Goal: Task Accomplishment & Management: Complete application form

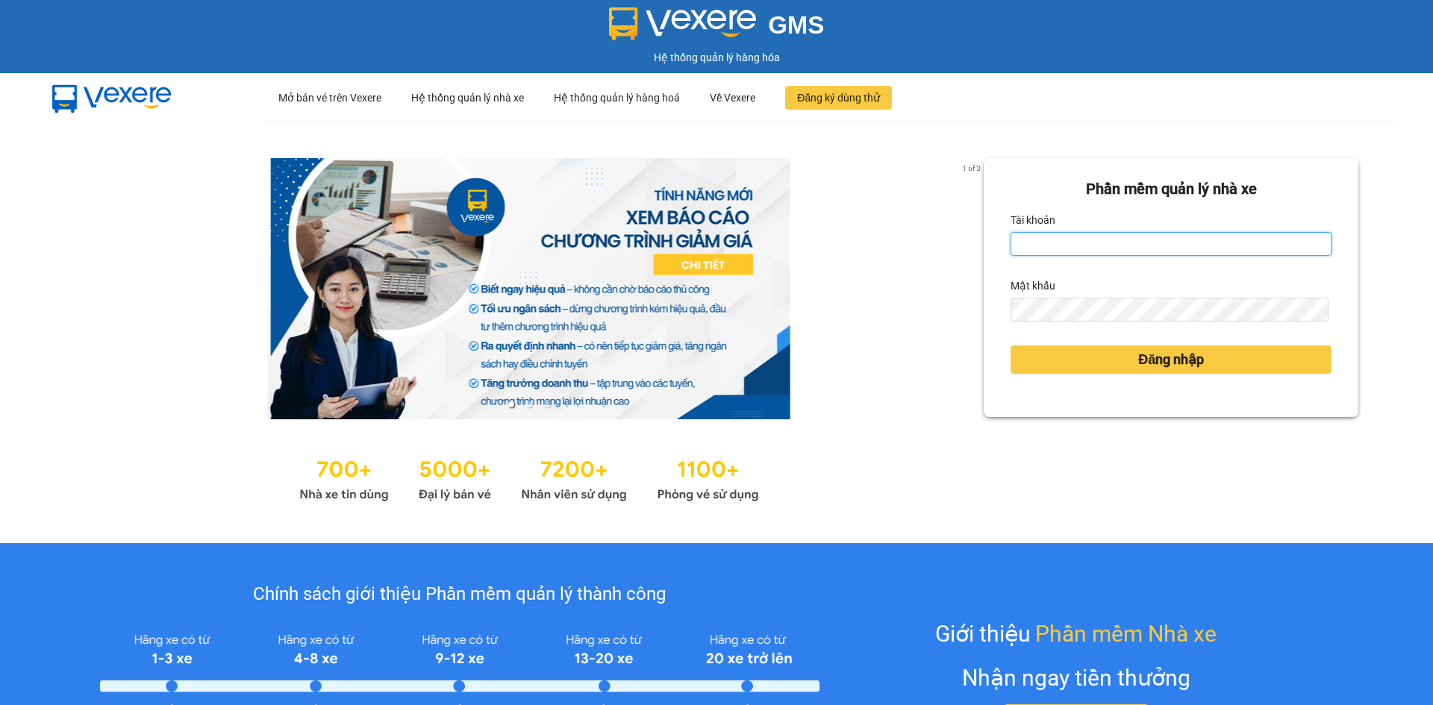
click at [1060, 250] on input "Tài khoản" at bounding box center [1170, 244] width 321 height 24
type input "buithithutrang.vtp"
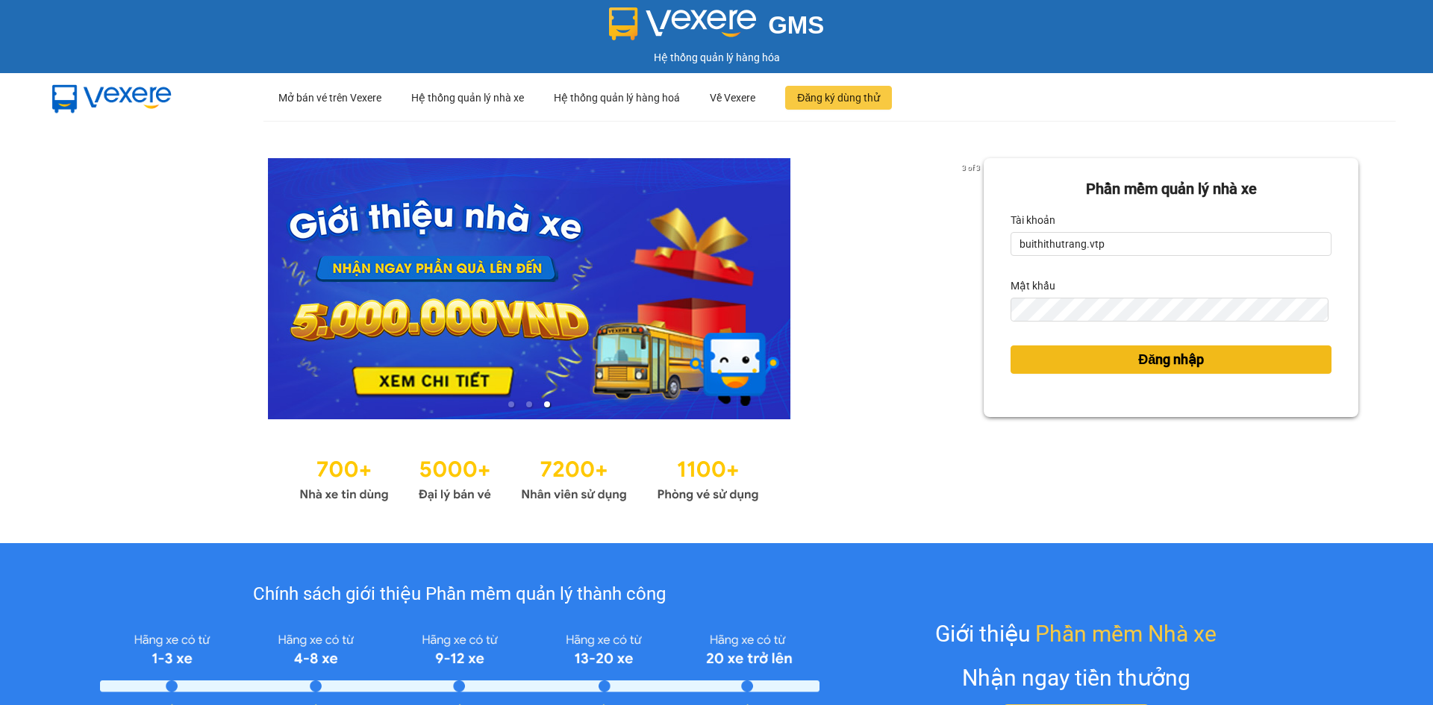
click at [1201, 360] on button "Đăng nhập" at bounding box center [1170, 360] width 321 height 28
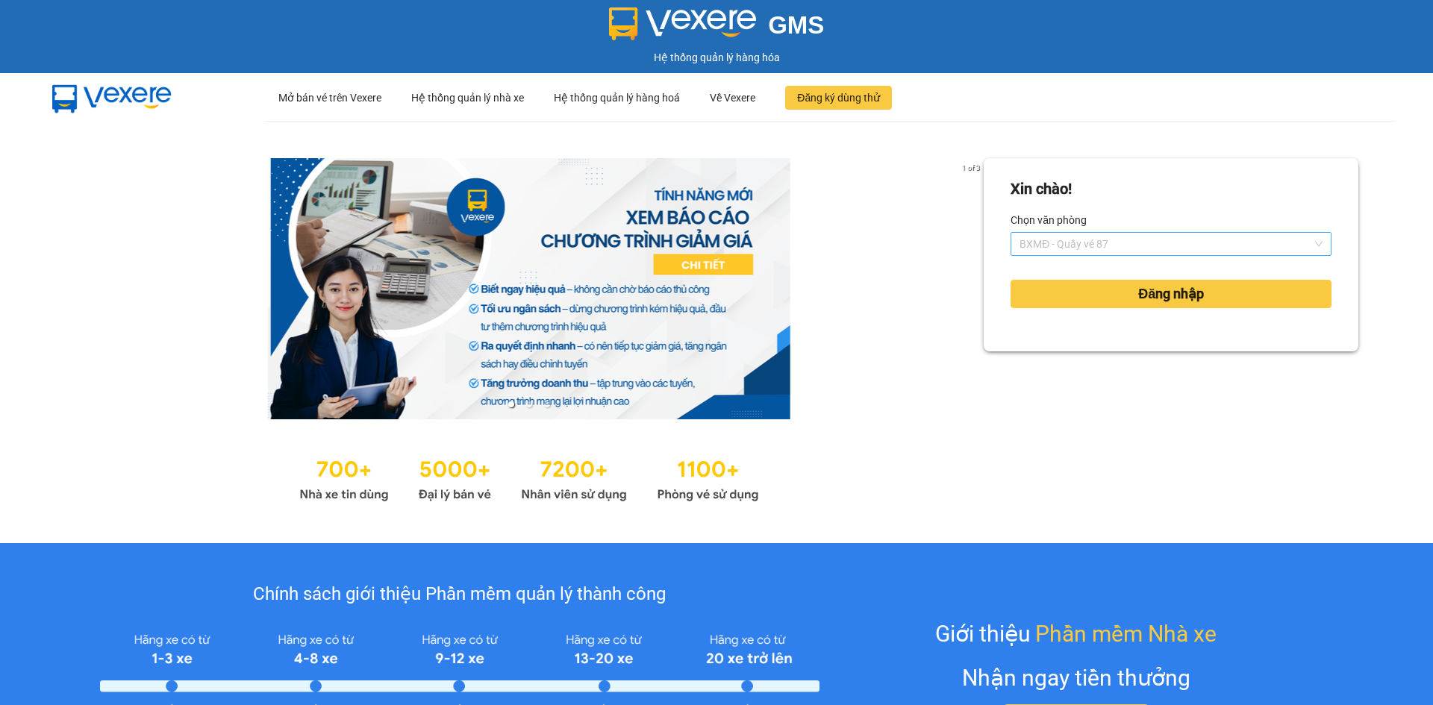
click at [1160, 240] on span "BXMĐ - Quầy vé 87" at bounding box center [1170, 244] width 303 height 22
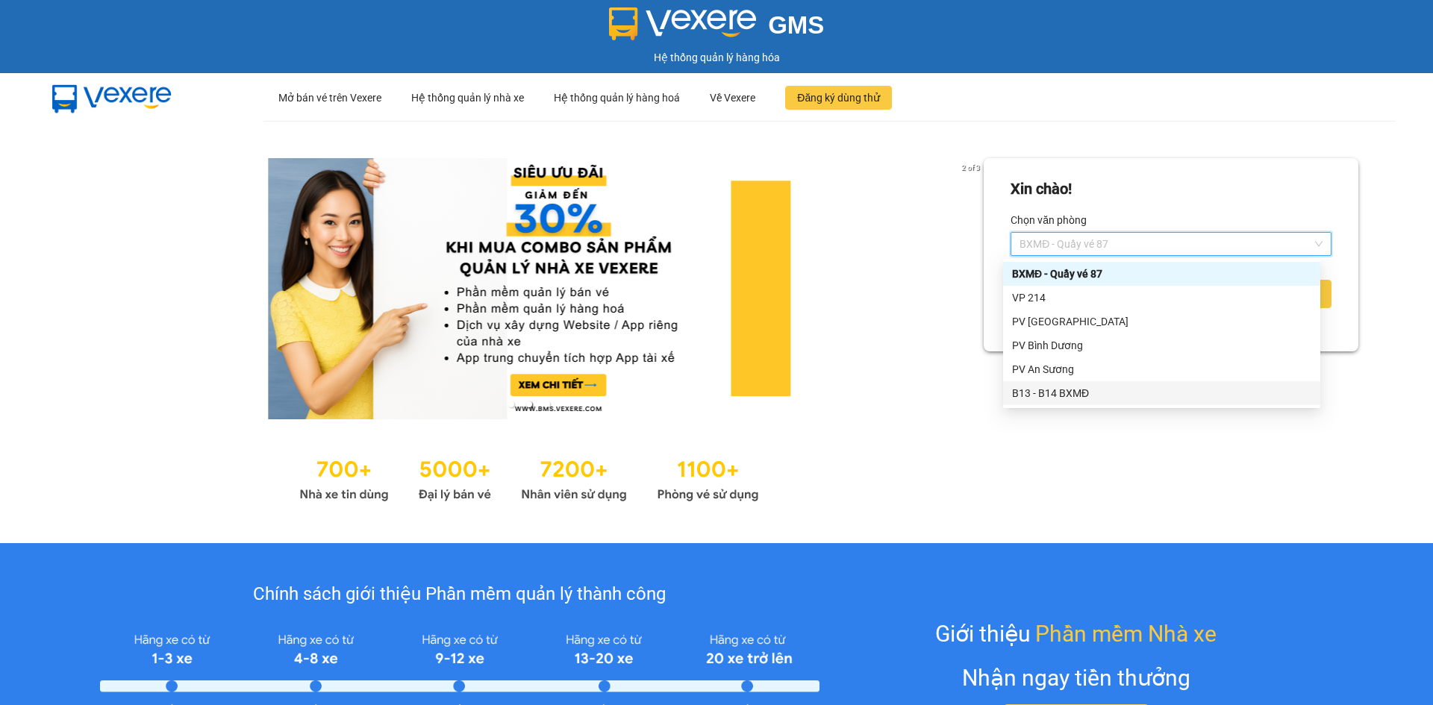
click at [1112, 396] on div "B13 - B14 BXMĐ" at bounding box center [1161, 393] width 299 height 16
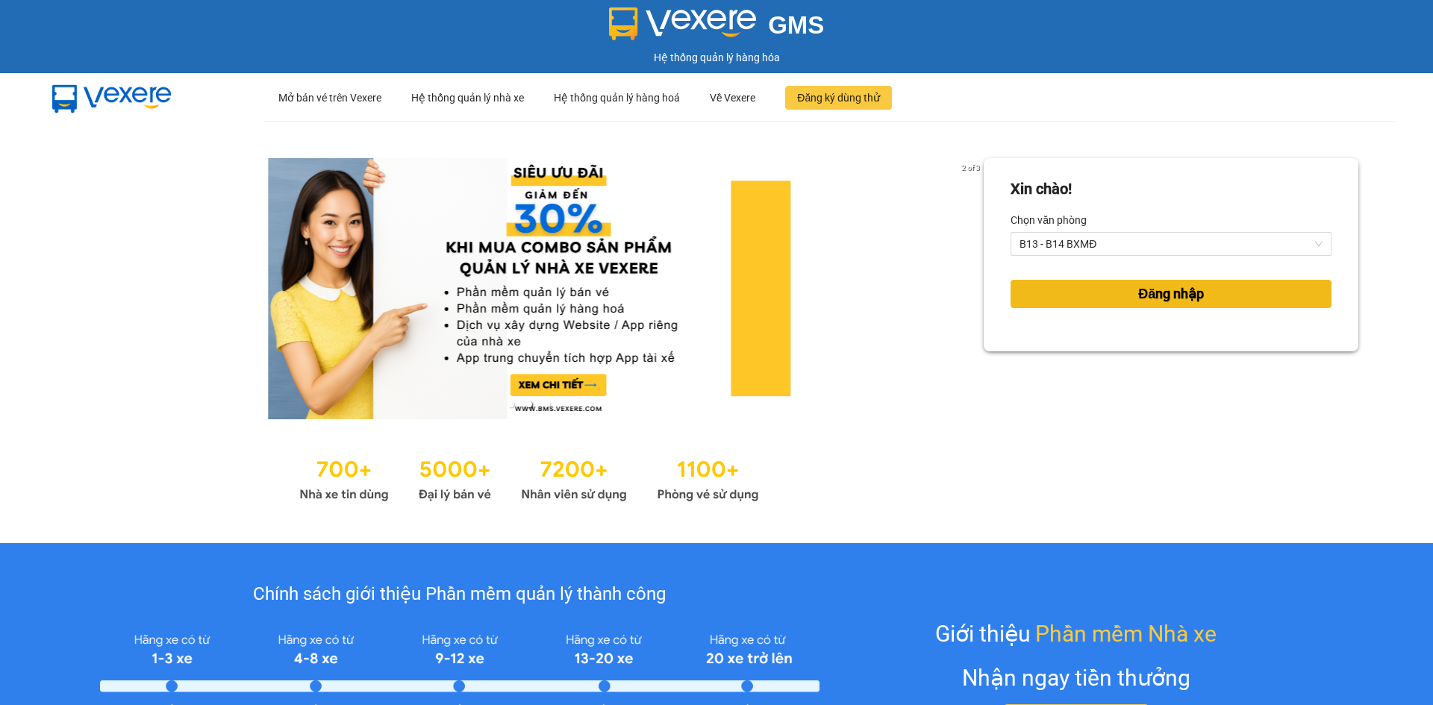
click at [1116, 299] on button "Đăng nhập" at bounding box center [1170, 294] width 321 height 28
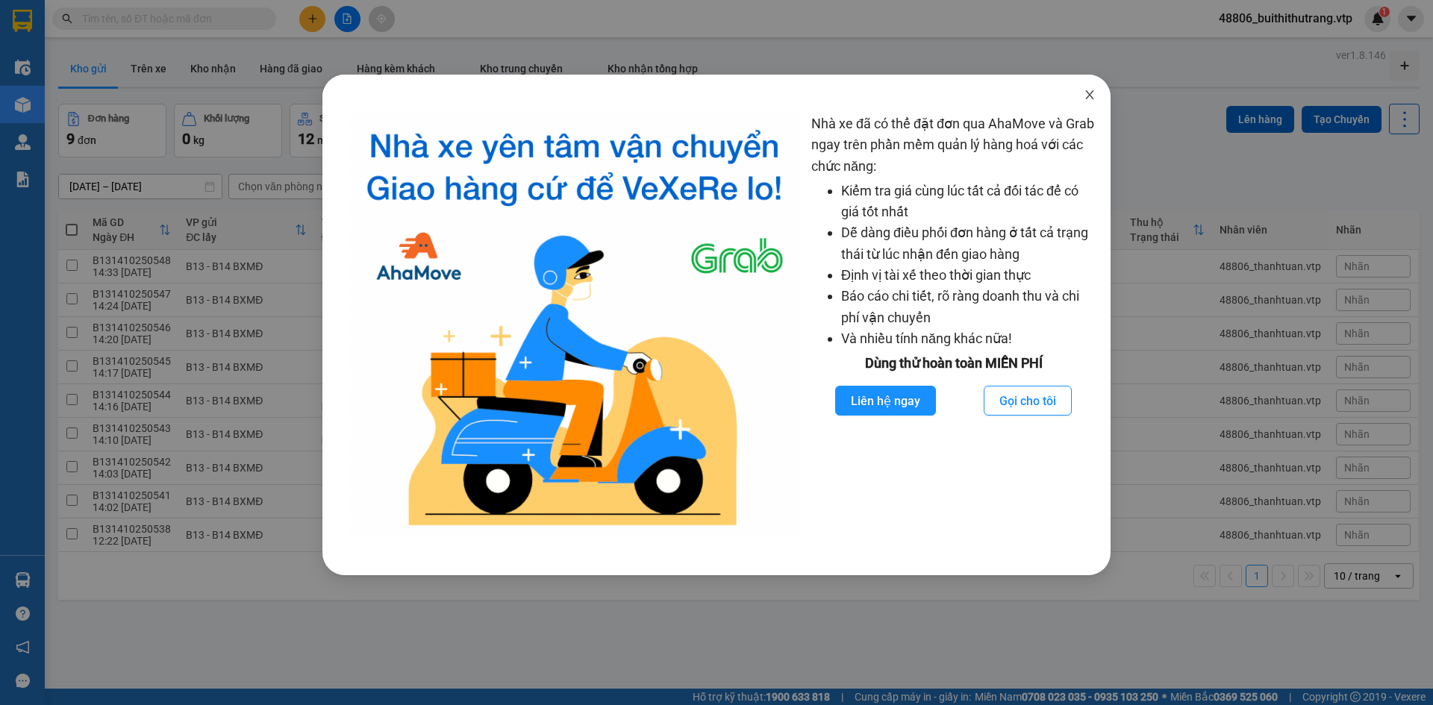
click at [1090, 98] on icon "close" at bounding box center [1090, 95] width 12 height 12
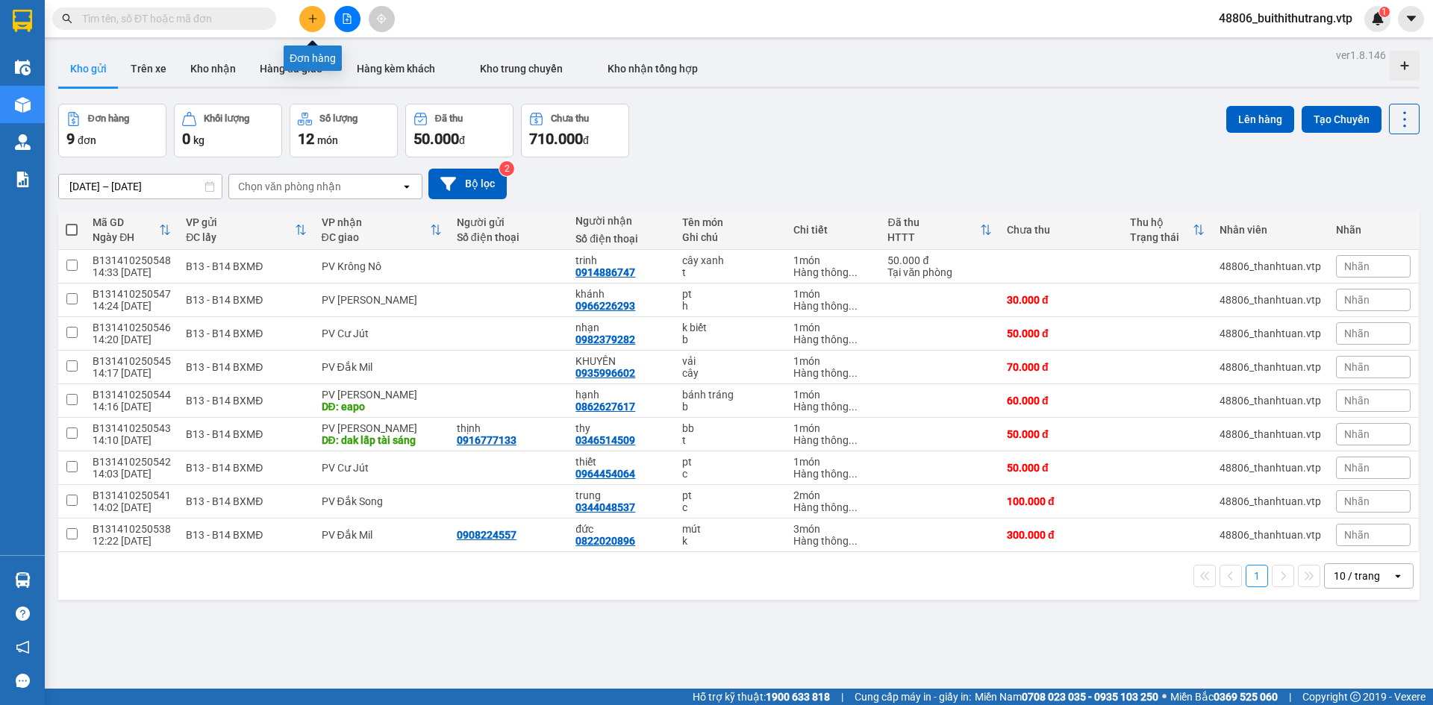
click at [306, 19] on button at bounding box center [312, 19] width 26 height 26
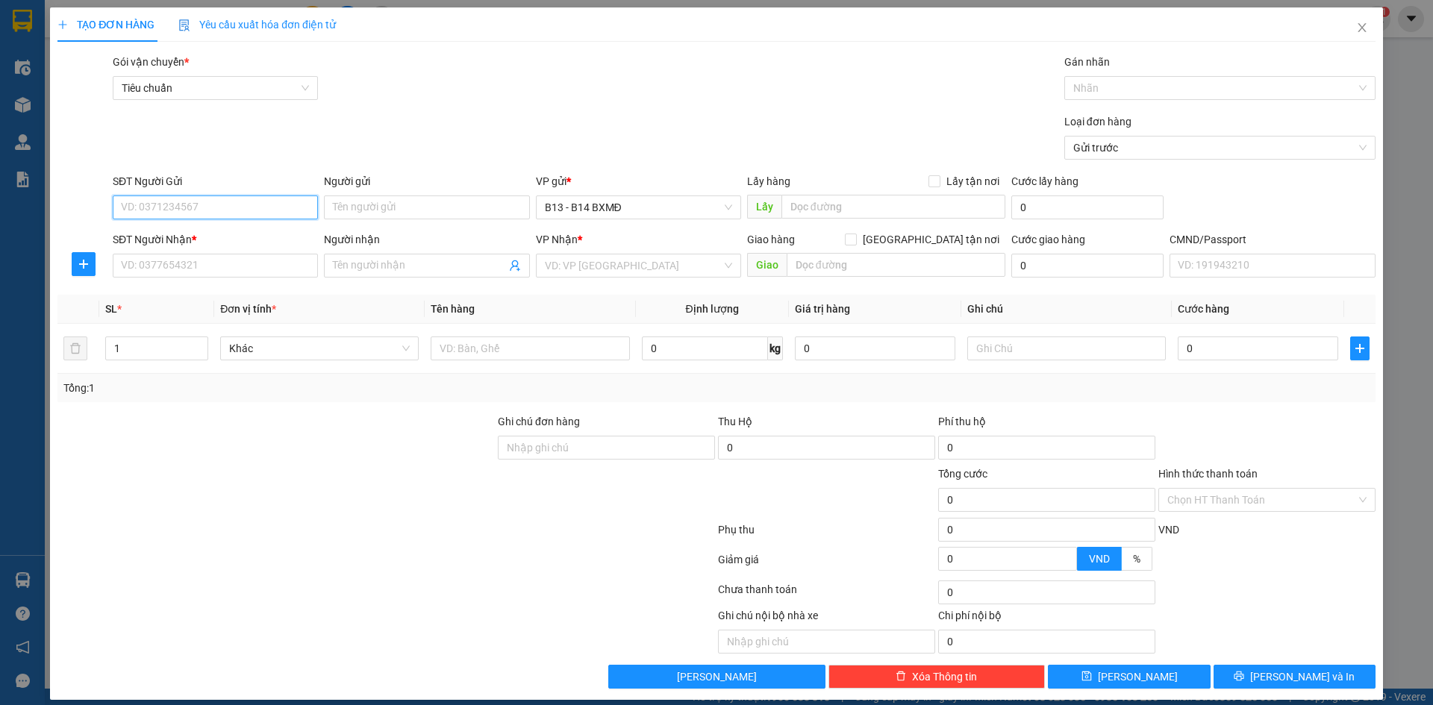
click at [283, 205] on input "SĐT Người Gửi" at bounding box center [215, 208] width 205 height 24
type input "0979170014"
click at [144, 241] on div "0979170014 - lập" at bounding box center [214, 237] width 186 height 16
type input "lập"
type input "0913834973"
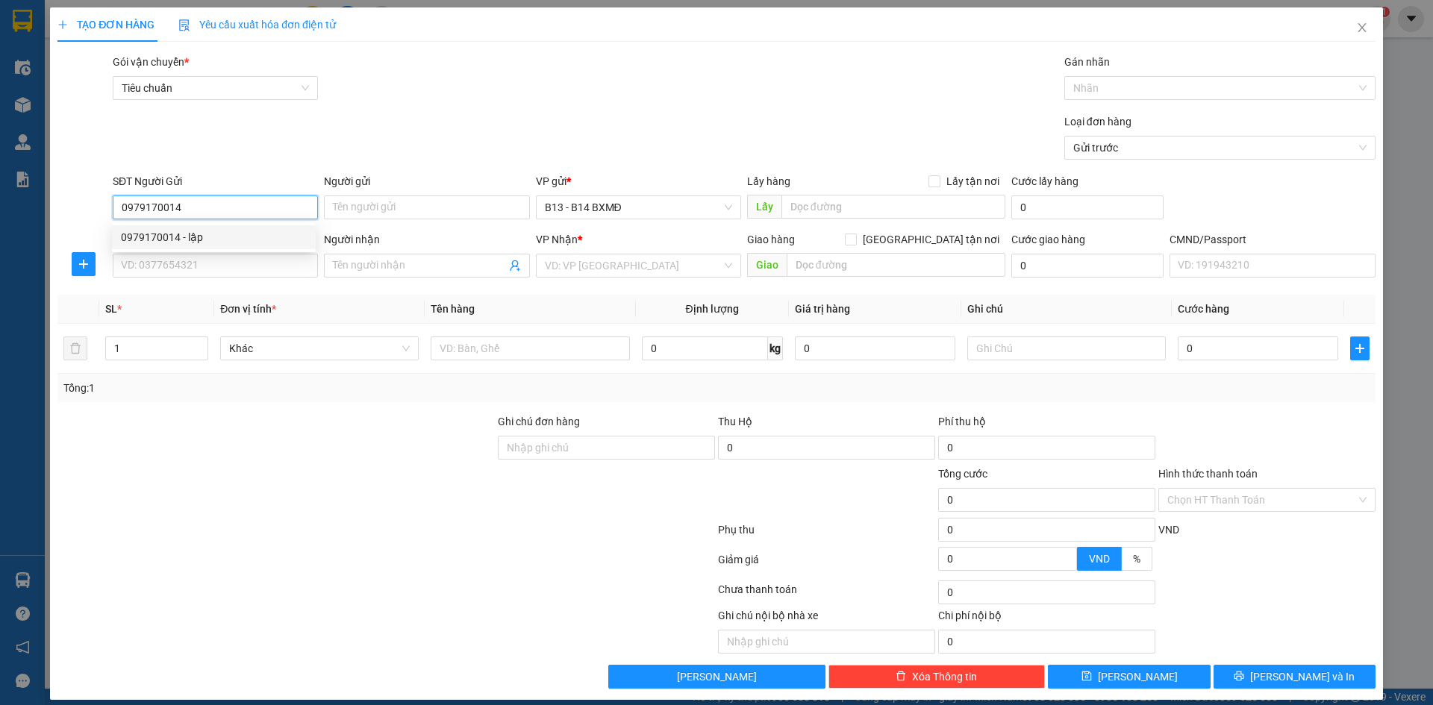
type input "KHANG"
type input "ĐÈO 52"
type input "0979170014"
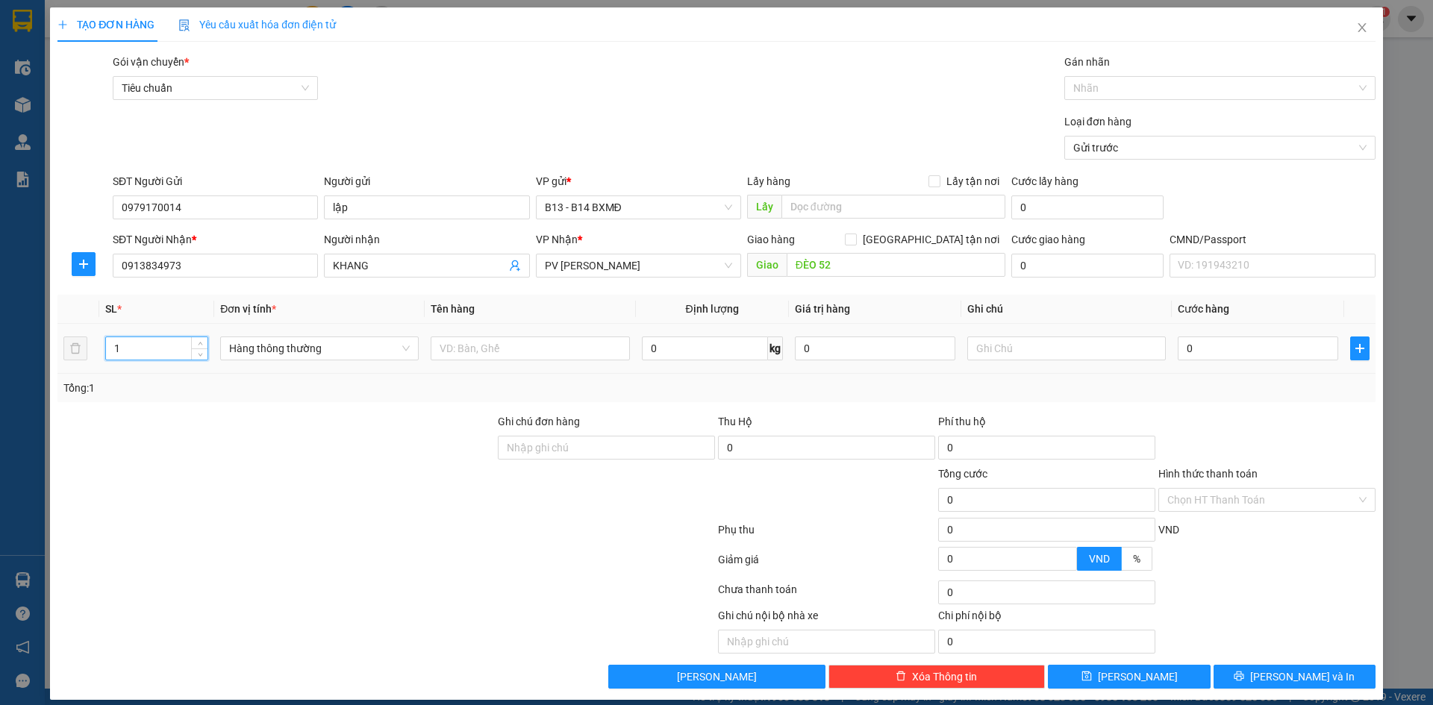
click at [64, 354] on tr "1 Hàng thông thường 0 kg 0 0" at bounding box center [716, 349] width 1318 height 50
type input "2"
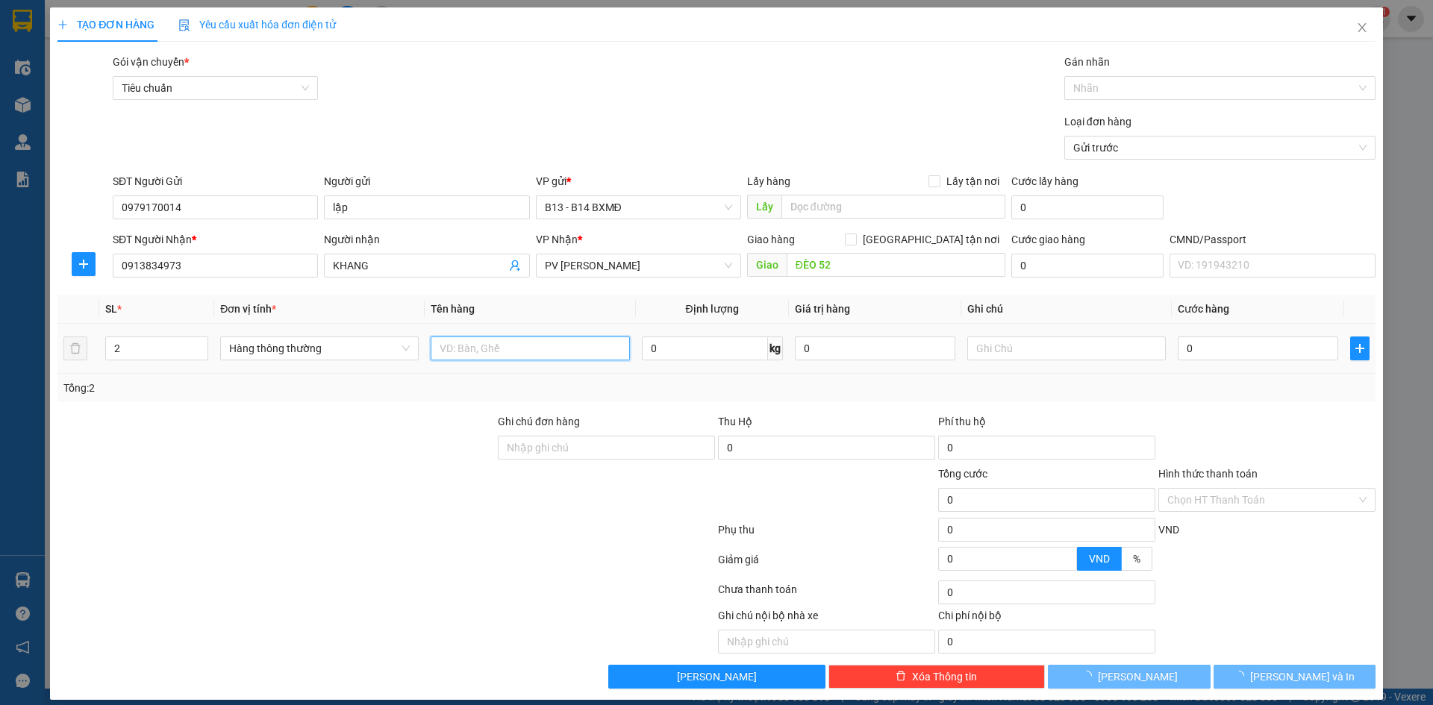
click at [489, 345] on input "text" at bounding box center [530, 349] width 199 height 24
type input "p"
type input "thung + bao"
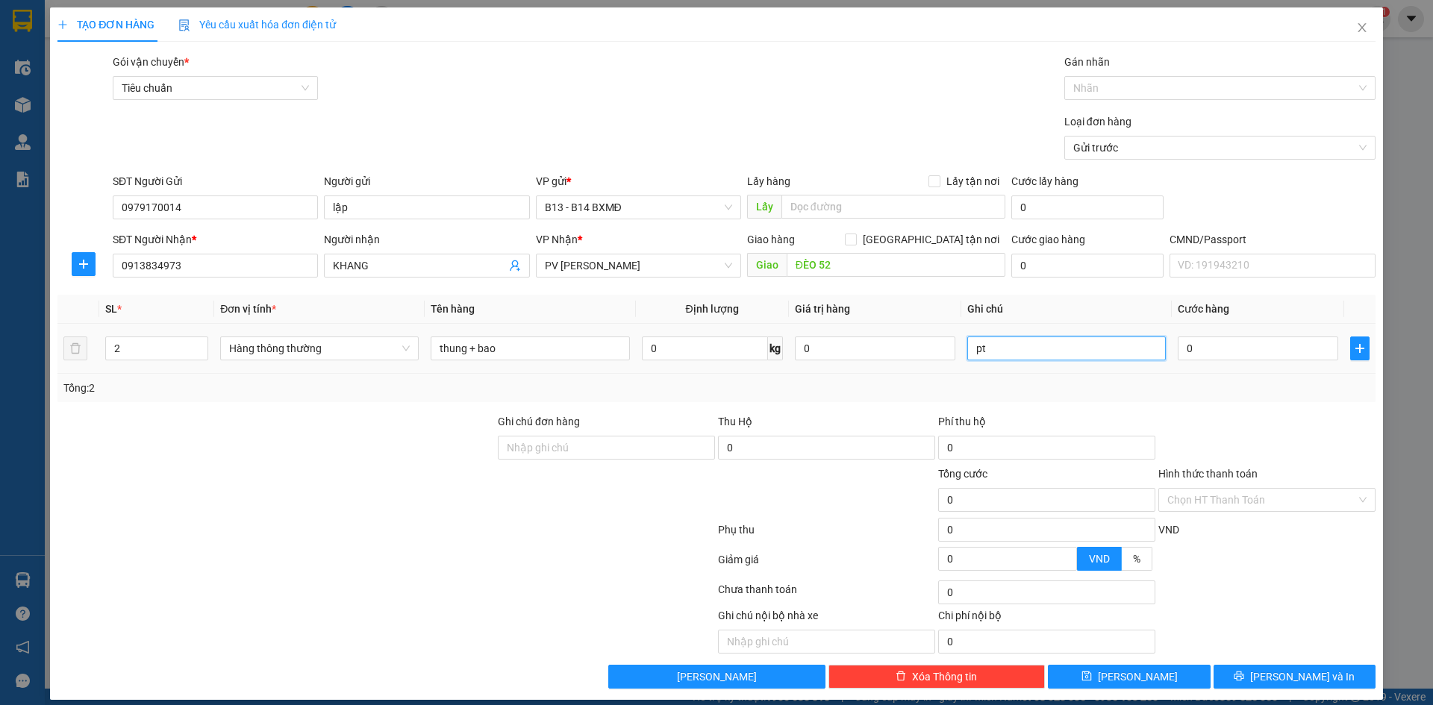
type input "pt"
type input "1"
type input "12"
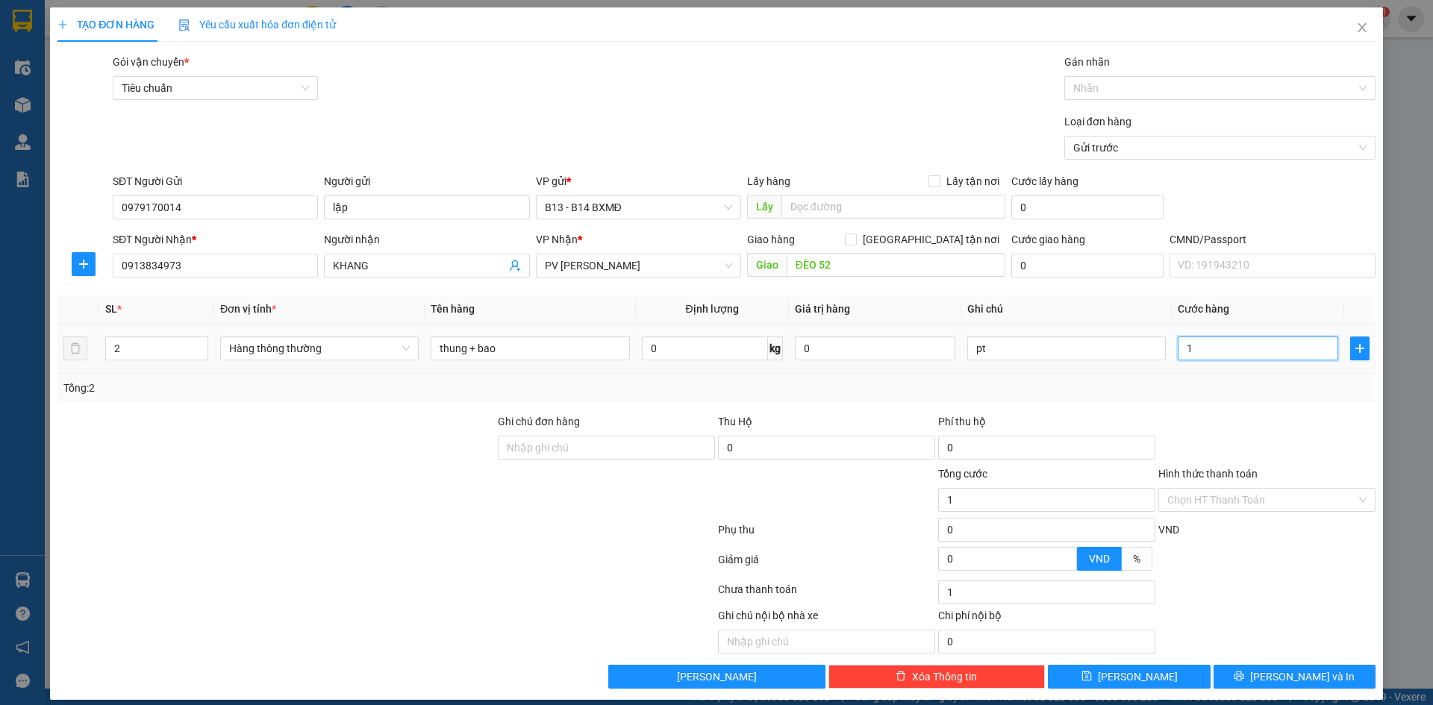
type input "12"
type input "120"
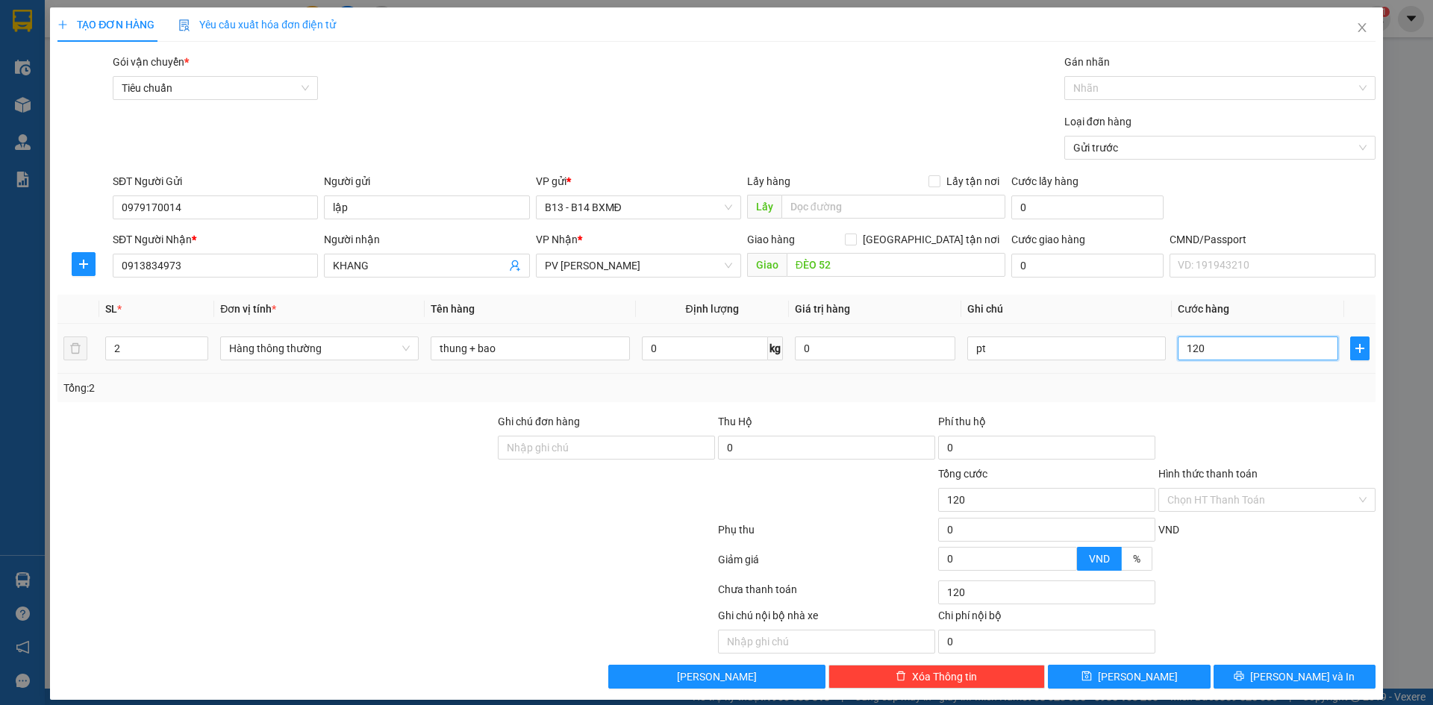
type input "1.200"
type input "12.000"
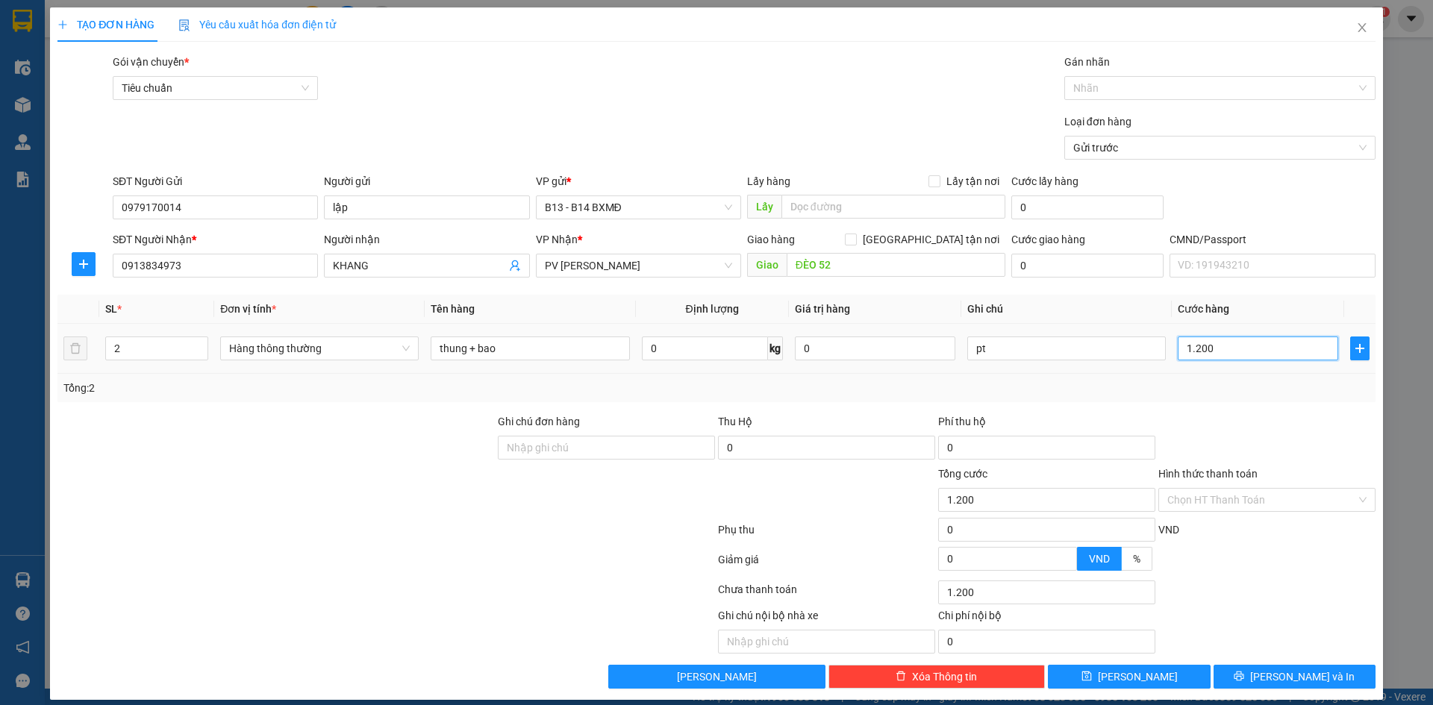
type input "12.000"
type input "120.000"
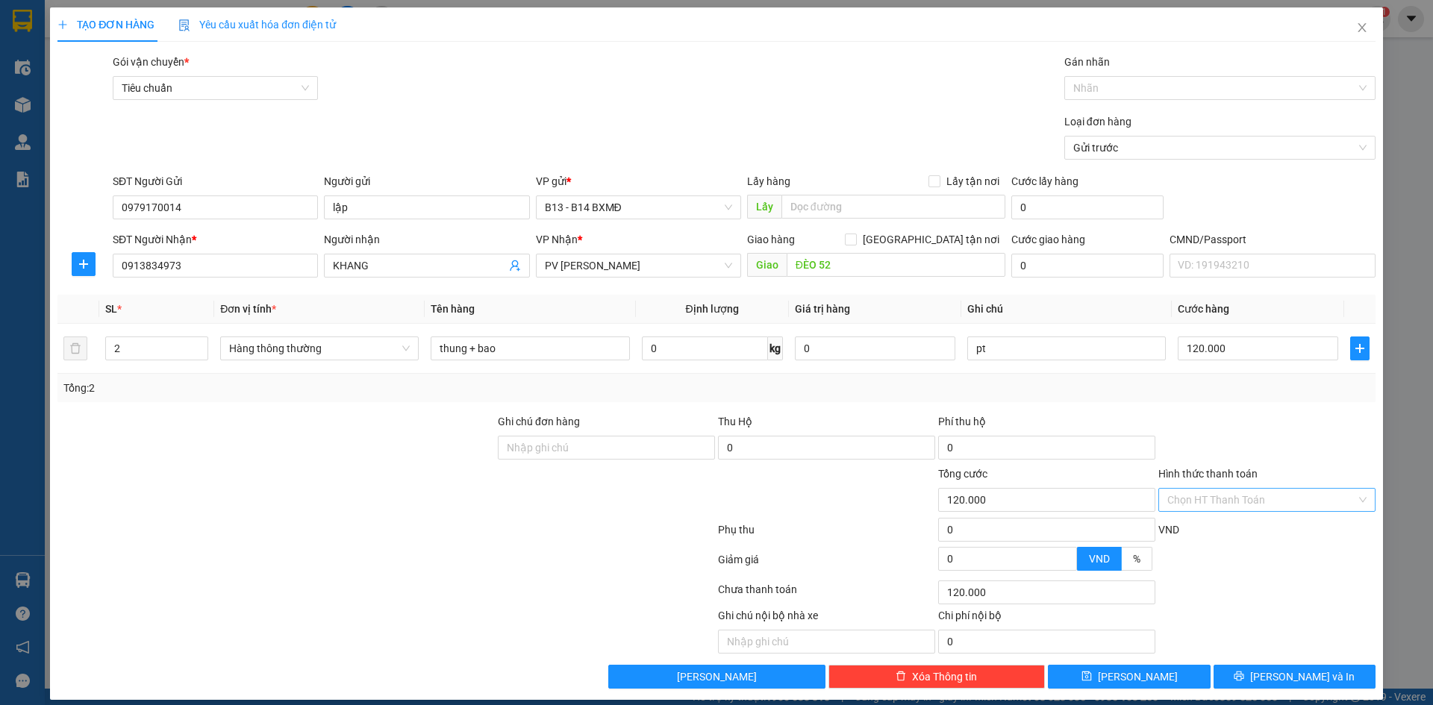
click at [1250, 498] on input "Hình thức thanh toán" at bounding box center [1261, 500] width 189 height 22
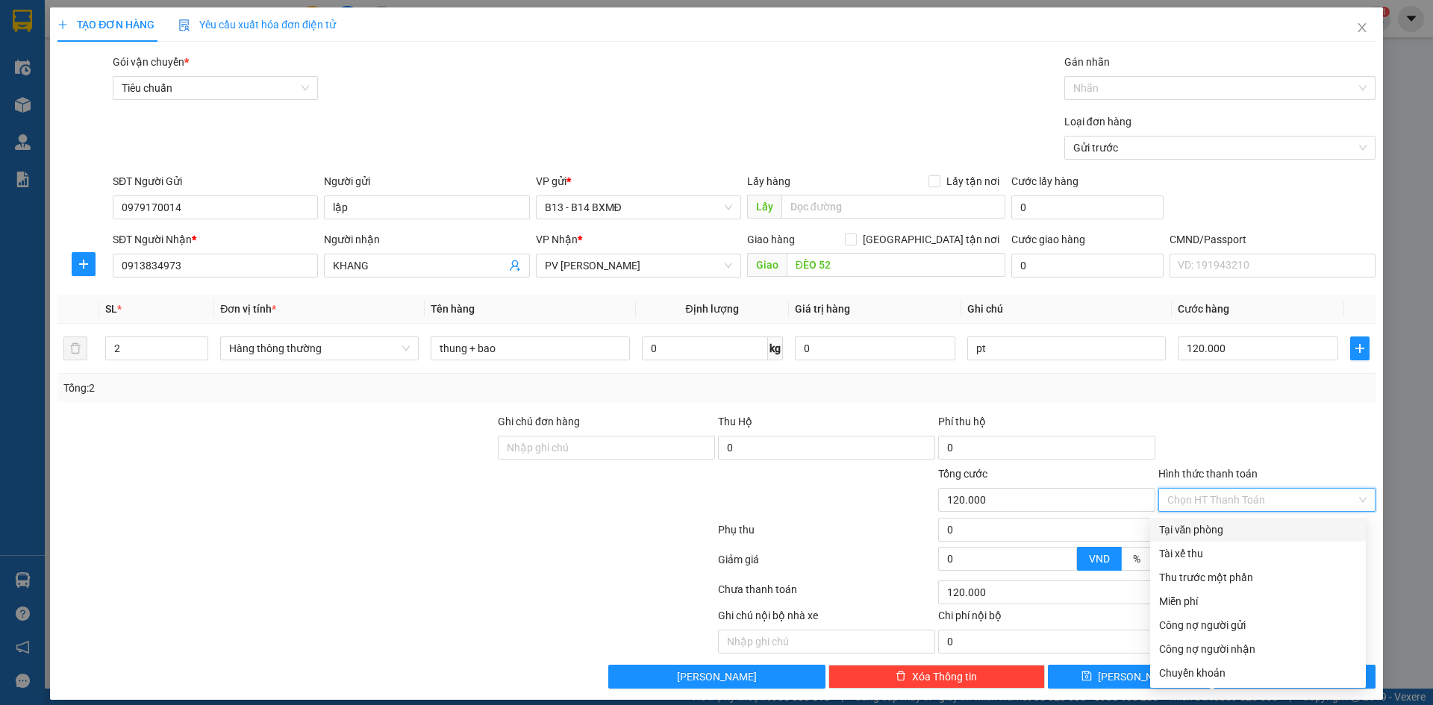
drag, startPoint x: 1251, startPoint y: 531, endPoint x: 1247, endPoint y: 525, distance: 7.7
click at [1250, 528] on div "Tại văn phòng" at bounding box center [1258, 530] width 198 height 16
type input "0"
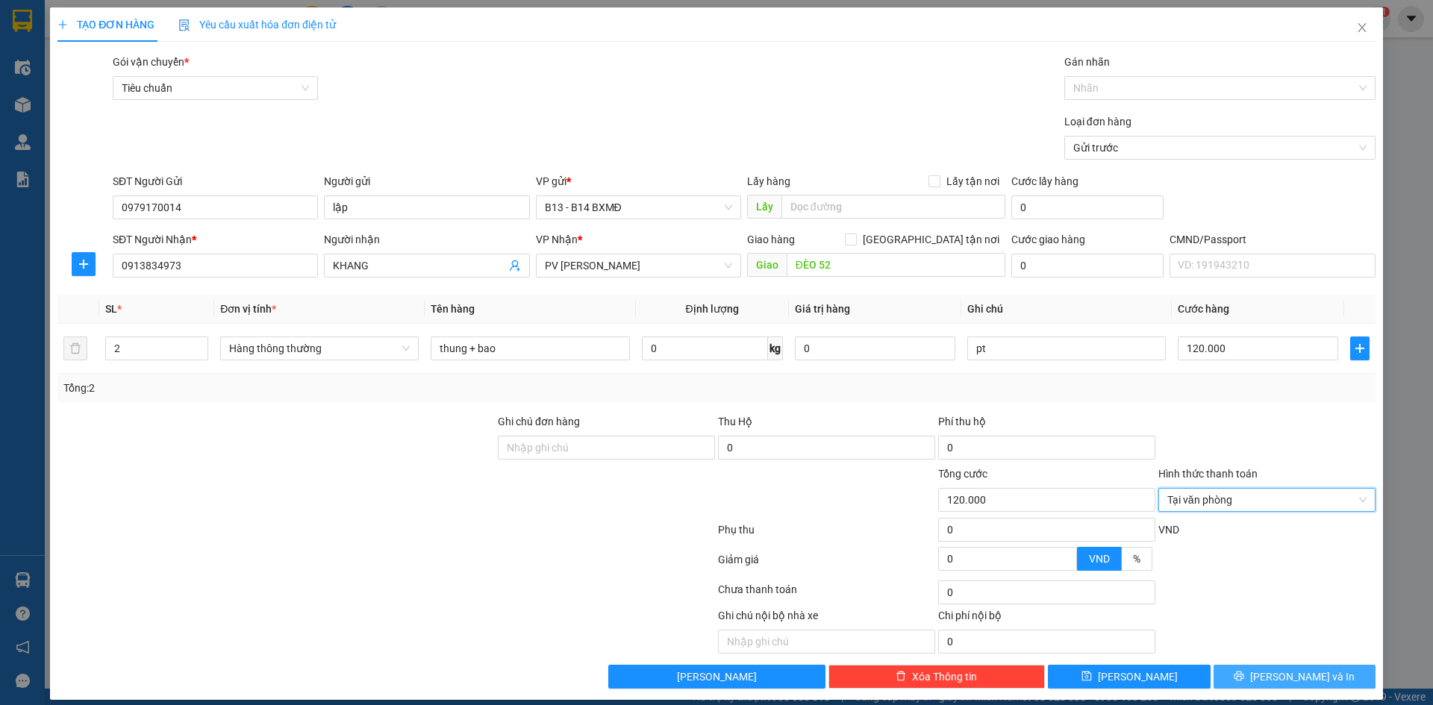
click at [1269, 676] on button "Lưu và In" at bounding box center [1294, 677] width 162 height 24
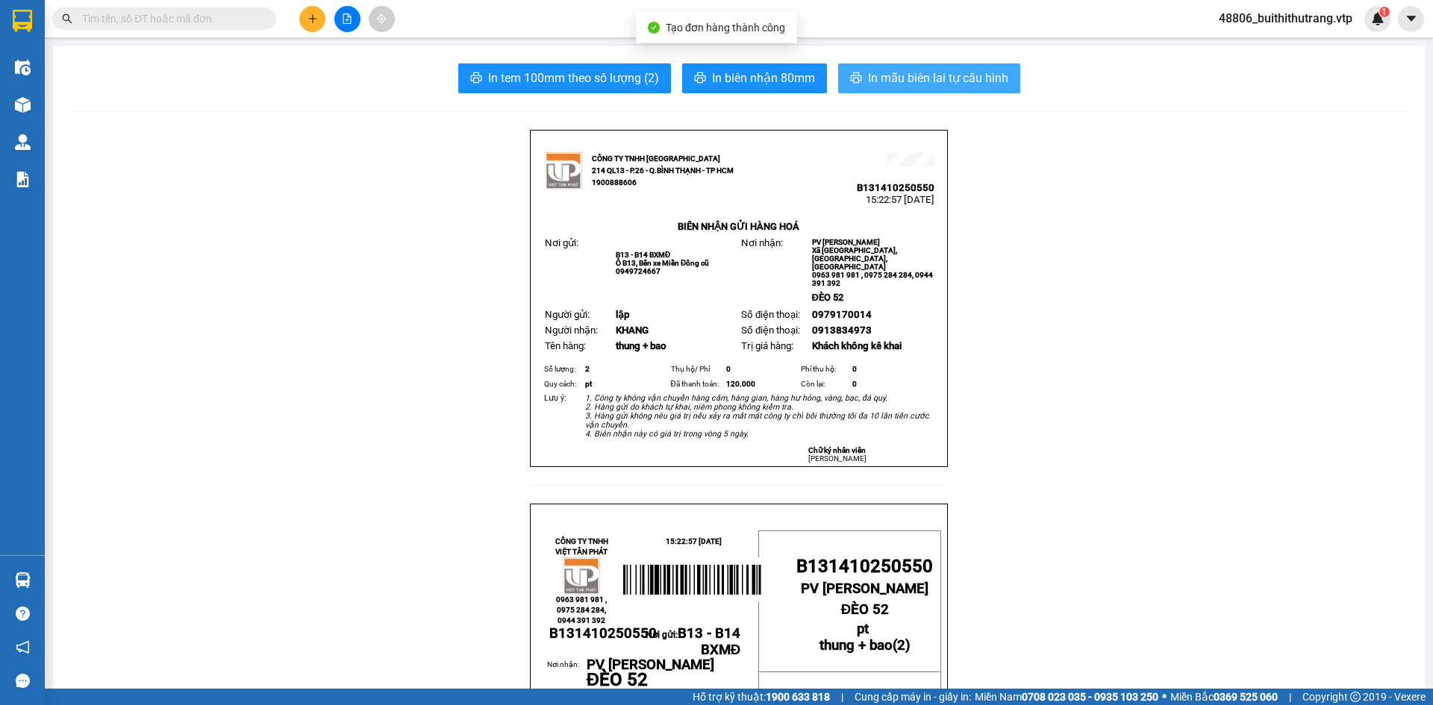
click at [931, 83] on span "In mẫu biên lai tự cấu hình" at bounding box center [938, 78] width 140 height 19
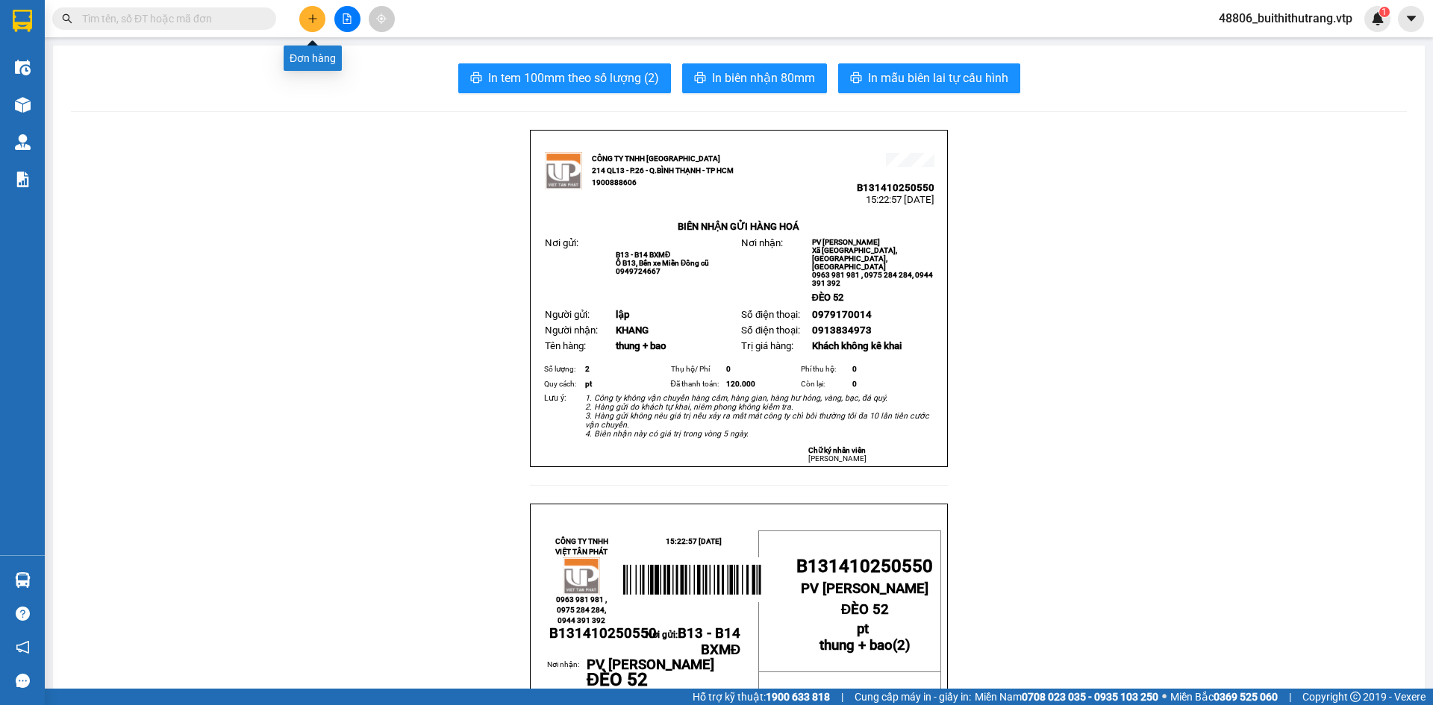
click at [310, 16] on icon "plus" at bounding box center [312, 18] width 10 height 10
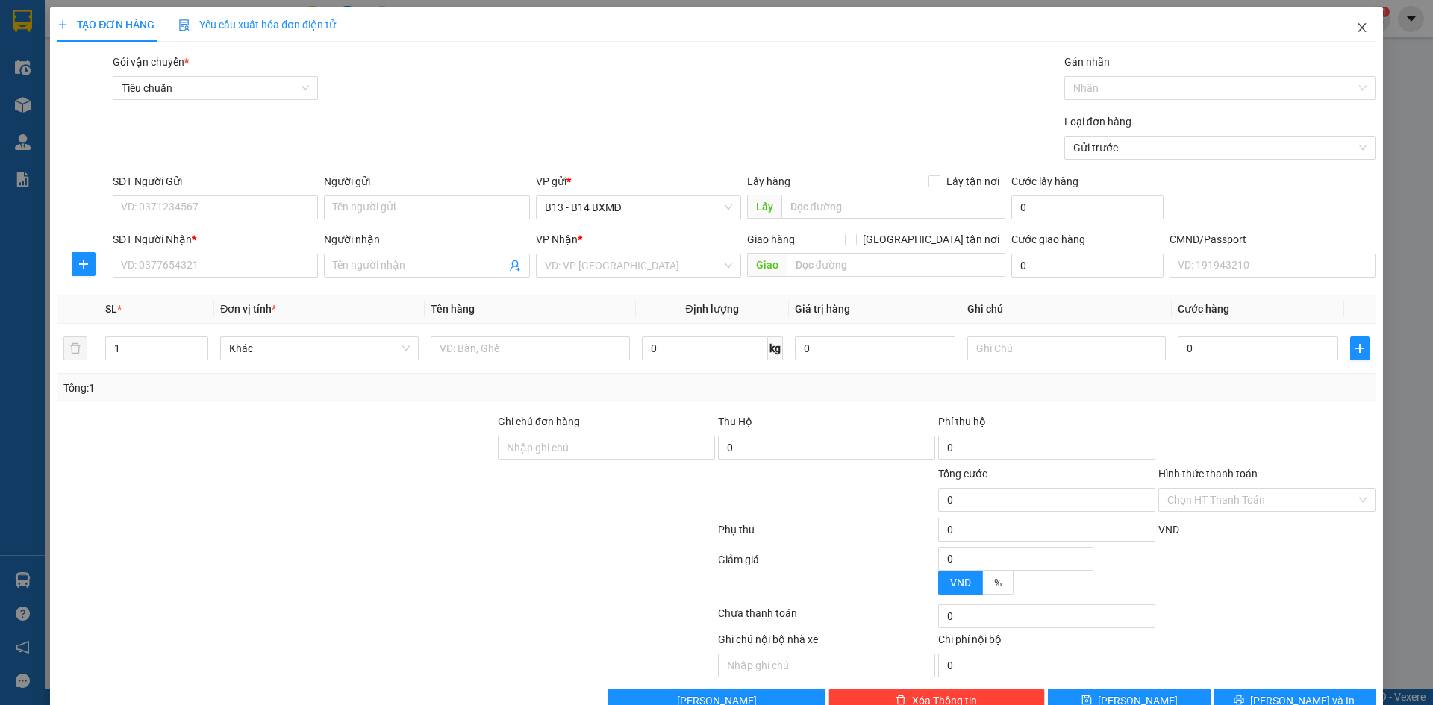
click at [1356, 29] on icon "close" at bounding box center [1362, 28] width 12 height 12
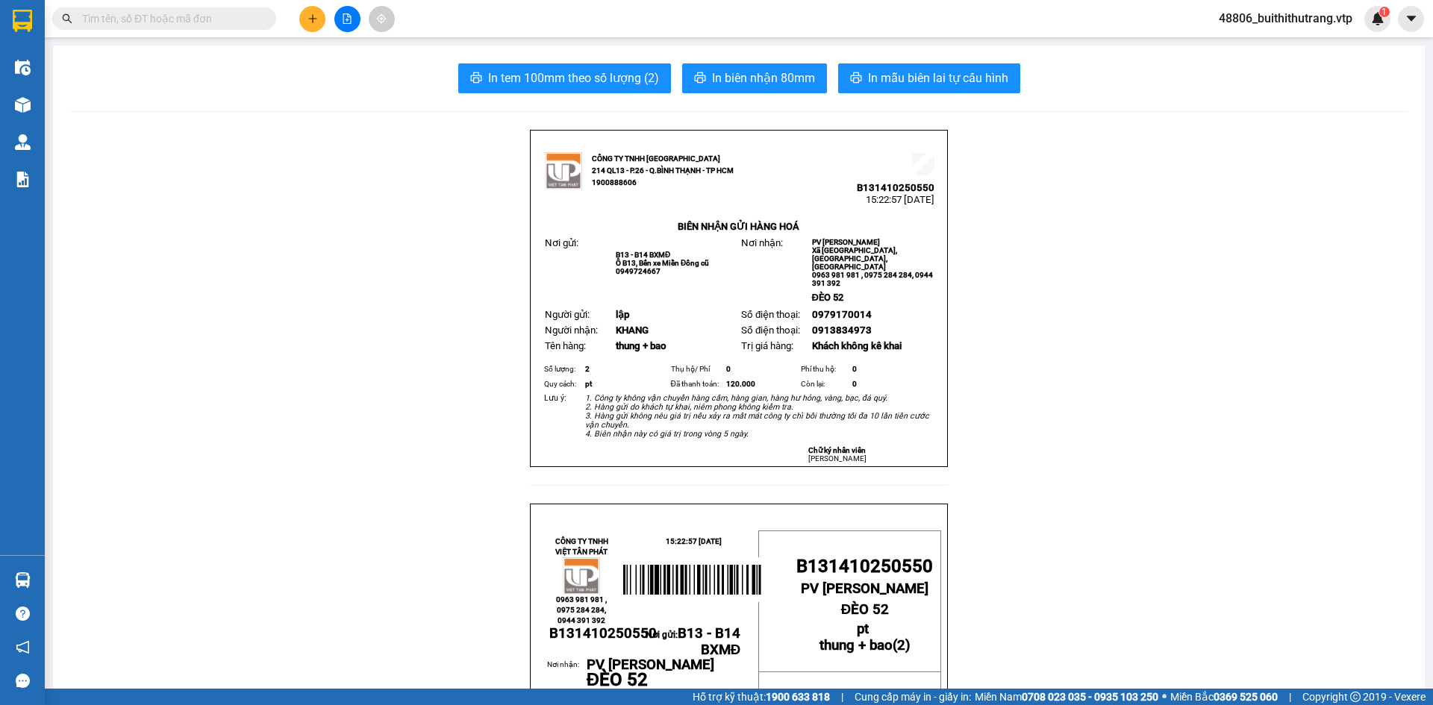
click at [1283, 19] on span "48806_buithithutrang.vtp" at bounding box center [1285, 18] width 157 height 19
click at [1279, 46] on span "Đăng xuất" at bounding box center [1291, 46] width 128 height 16
